Goal: Task Accomplishment & Management: Complete application form

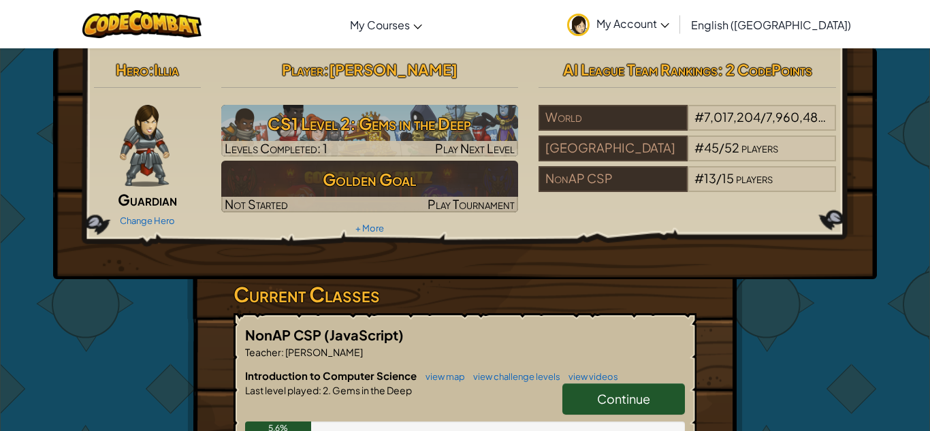
click at [368, 73] on span "[PERSON_NAME]" at bounding box center [393, 69] width 129 height 19
